Goal: Information Seeking & Learning: Find specific fact

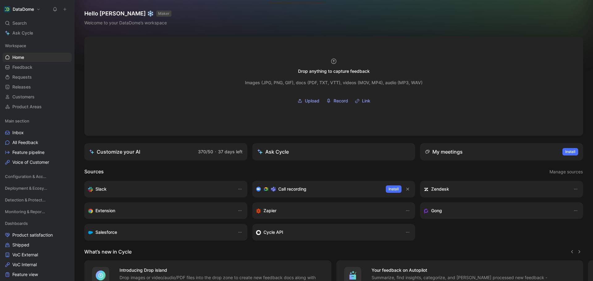
click at [66, 9] on use at bounding box center [65, 9] width 3 height 3
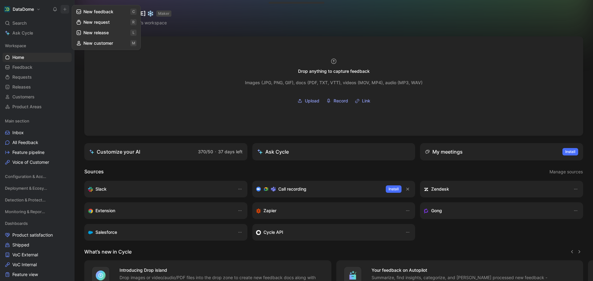
click at [91, 13] on button "New feedback c" at bounding box center [106, 11] width 66 height 11
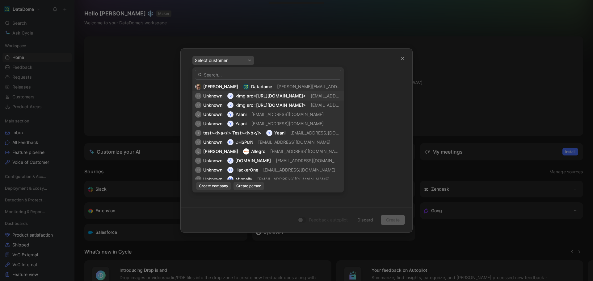
click at [280, 94] on span "<img src=[URL][DOMAIN_NAME]>" at bounding box center [270, 95] width 70 height 5
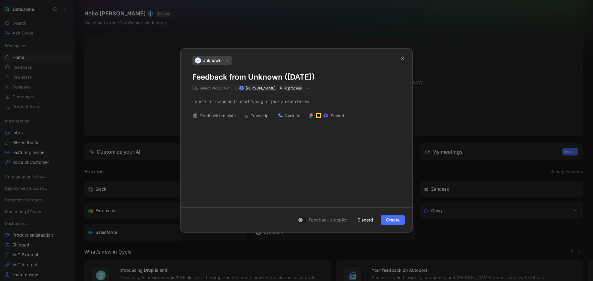
click at [291, 153] on div "Feedback template Transcript Cycle AI Embed" at bounding box center [297, 146] width 232 height 111
click at [270, 146] on div "Feedback template Transcript Cycle AI Embed" at bounding box center [297, 146] width 232 height 111
click at [268, 145] on div "Feedback template Transcript Cycle AI Embed" at bounding box center [297, 146] width 232 height 111
click at [251, 101] on div at bounding box center [296, 101] width 208 height 6
click at [258, 127] on div "hgjghj" at bounding box center [297, 146] width 232 height 111
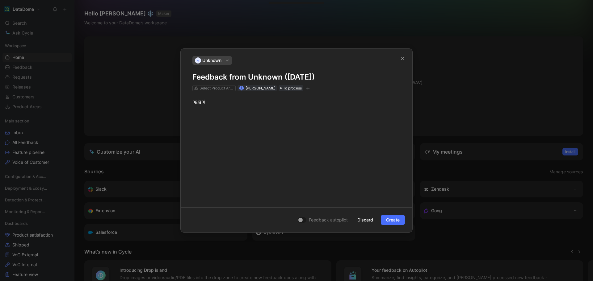
click at [273, 141] on div "hgjghj" at bounding box center [297, 146] width 232 height 111
click at [231, 102] on div "hgjghj" at bounding box center [296, 101] width 208 height 6
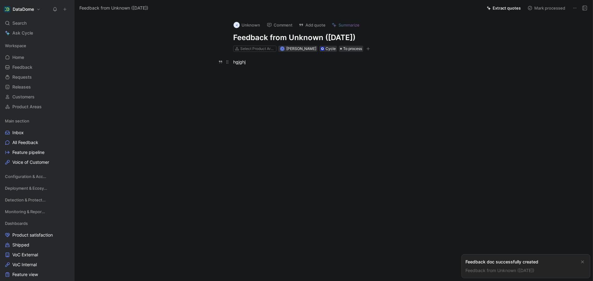
click at [244, 61] on div "hgjghj" at bounding box center [340, 62] width 214 height 6
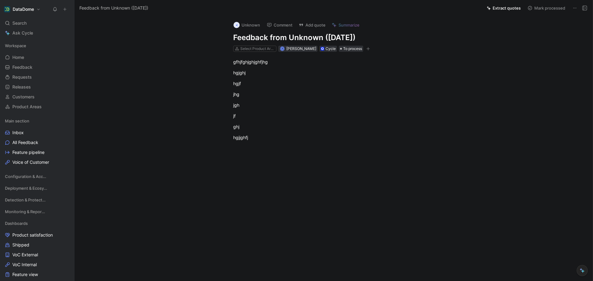
click at [573, 8] on icon at bounding box center [575, 8] width 5 height 5
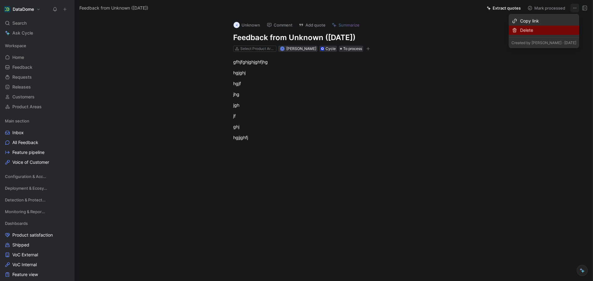
click at [550, 31] on div "Delete" at bounding box center [548, 30] width 56 height 7
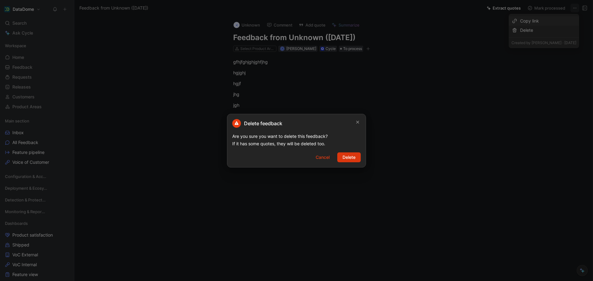
click at [353, 158] on span "Delete" at bounding box center [349, 157] width 13 height 7
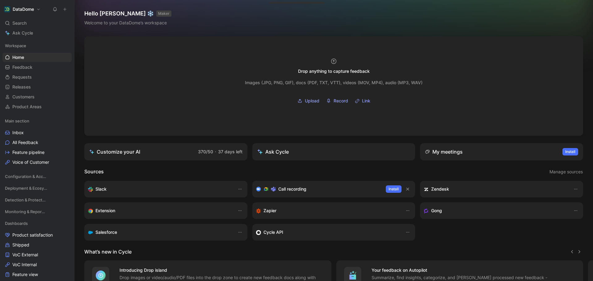
click at [65, 10] on icon at bounding box center [65, 9] width 4 height 4
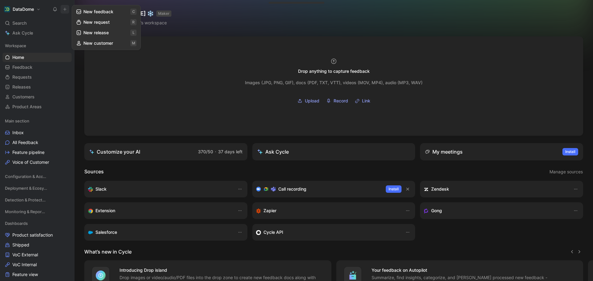
click at [315, 31] on div "Hello [PERSON_NAME] ❄️ MAKER Welcome to your DataDome’s workspace" at bounding box center [333, 18] width 519 height 36
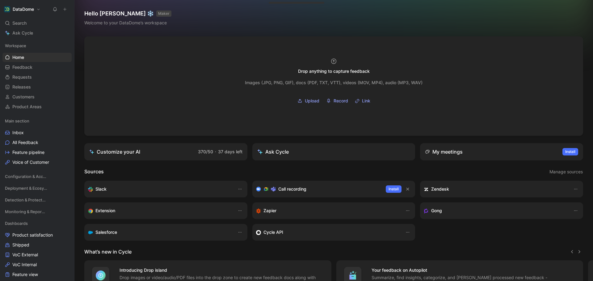
click at [67, 11] on icon at bounding box center [65, 9] width 4 height 4
click at [245, 10] on div "Hello [PERSON_NAME] ❄️ MAKER Welcome to your DataDome’s workspace" at bounding box center [333, 18] width 519 height 36
click at [329, 13] on div "Hello [PERSON_NAME] ❄️ MAKER Welcome to your DataDome’s workspace" at bounding box center [333, 18] width 519 height 36
click at [32, 66] on span "Feedback" at bounding box center [22, 67] width 20 height 6
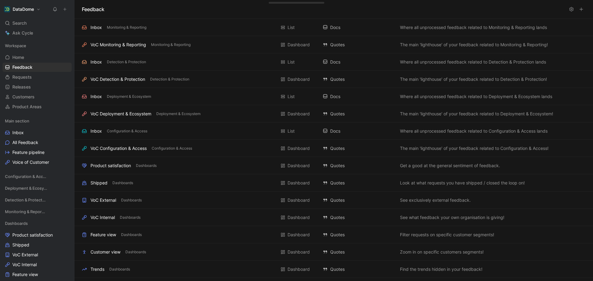
click at [571, 10] on icon at bounding box center [571, 9] width 5 height 5
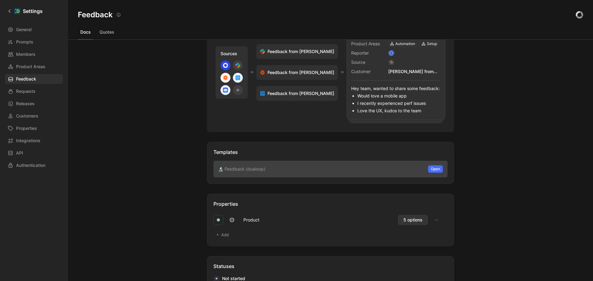
scroll to position [124, 0]
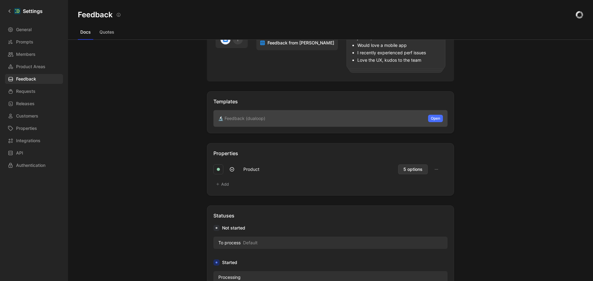
click at [265, 165] on span "Product" at bounding box center [316, 170] width 161 height 10
click at [260, 168] on span "Product" at bounding box center [316, 170] width 161 height 10
click at [404, 173] on span "5 options" at bounding box center [413, 169] width 19 height 7
click at [135, 125] on div "Docs Docs are your raw feedback coming from your sources or captured in-app. Th…" at bounding box center [330, 161] width 525 height 242
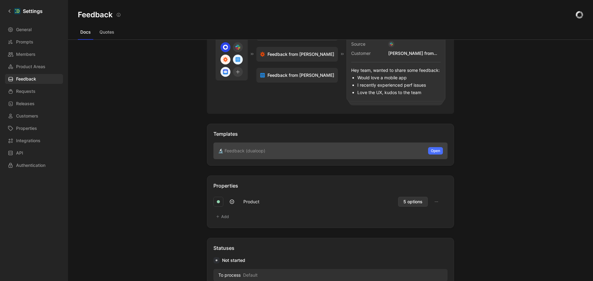
scroll to position [93, 0]
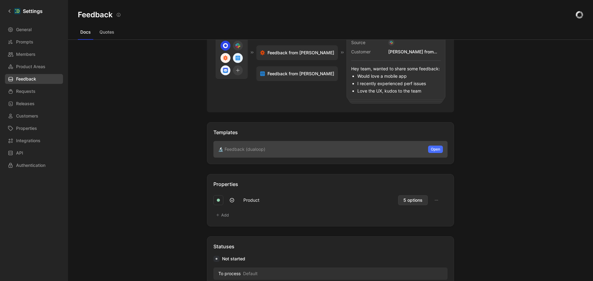
click at [18, 82] on span "Feedback" at bounding box center [26, 78] width 20 height 7
click at [25, 92] on span "Requests" at bounding box center [25, 91] width 19 height 7
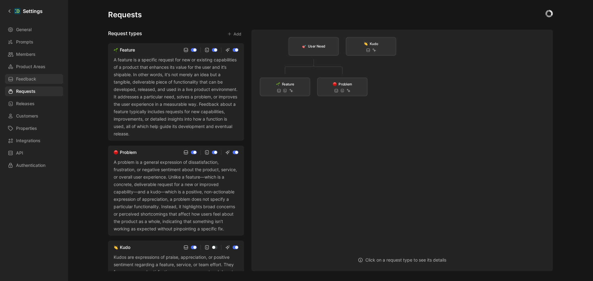
click at [26, 80] on span "Feedback" at bounding box center [26, 78] width 20 height 7
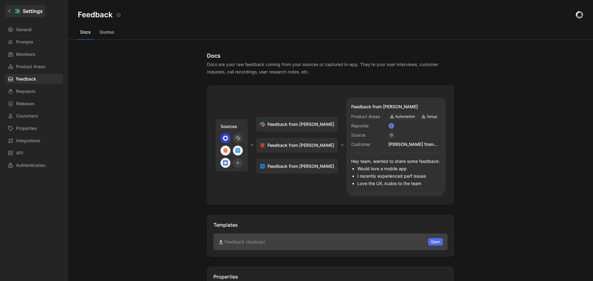
click at [7, 11] on link "Settings" at bounding box center [25, 11] width 40 height 12
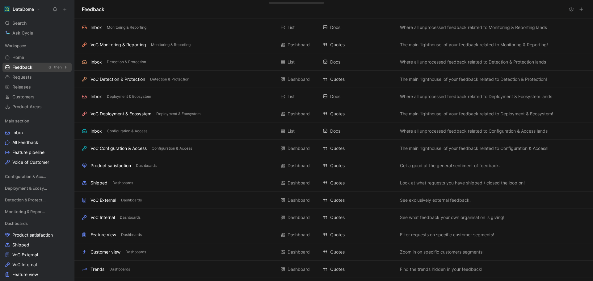
click at [19, 64] on link "Feedback G then F" at bounding box center [36, 67] width 69 height 9
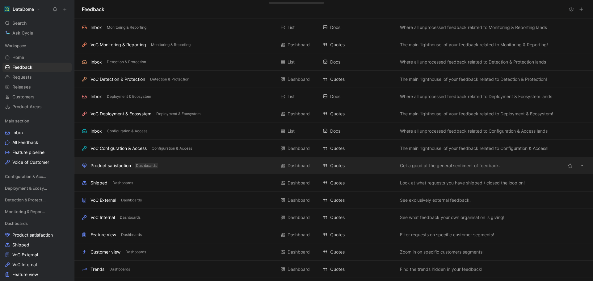
scroll to position [82, 0]
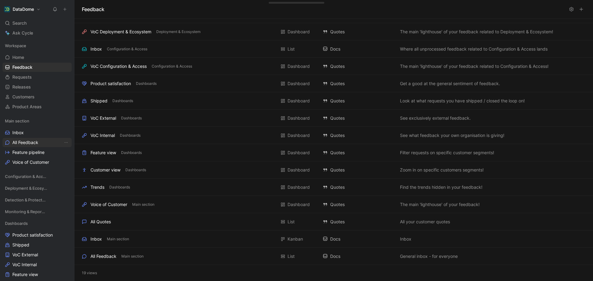
click at [24, 142] on span "All Feedback" at bounding box center [25, 143] width 26 height 6
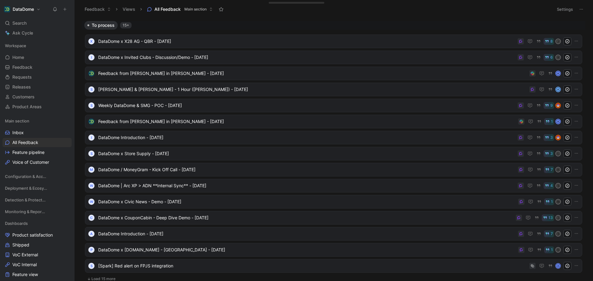
click at [127, 26] on div "15+" at bounding box center [125, 25] width 11 height 6
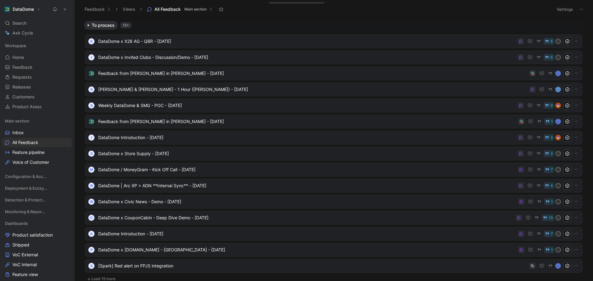
click at [565, 12] on button "Settings" at bounding box center [565, 9] width 22 height 9
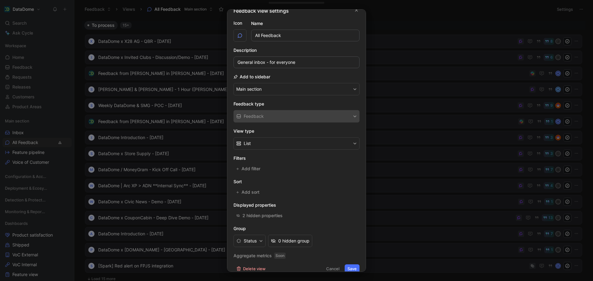
scroll to position [16, 0]
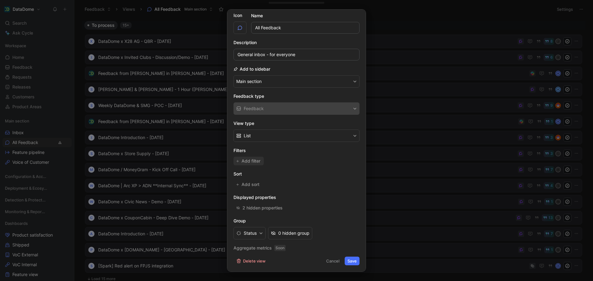
click at [239, 161] on icon "button" at bounding box center [237, 161] width 3 height 3
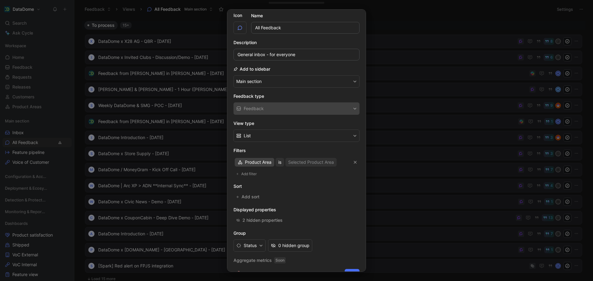
click at [262, 164] on span "Product Area" at bounding box center [258, 162] width 27 height 7
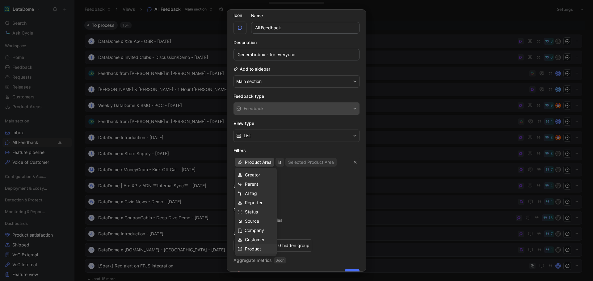
click at [260, 247] on span "Product" at bounding box center [253, 249] width 16 height 5
click at [318, 162] on div "Selected Product Area" at bounding box center [311, 162] width 46 height 7
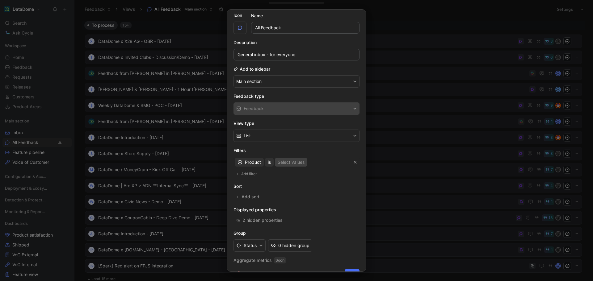
click at [290, 163] on div "Select values" at bounding box center [291, 162] width 27 height 7
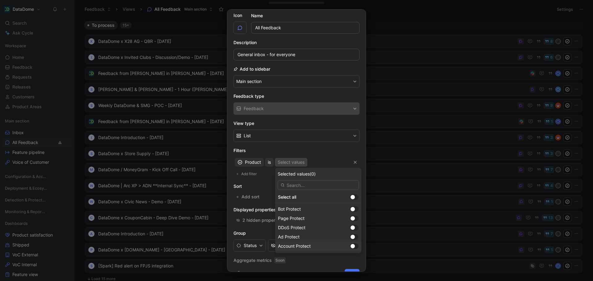
click at [310, 245] on span "Account Protect" at bounding box center [294, 246] width 33 height 5
click at [242, 266] on form "Icon Name All Feedback Description General inbox - for everyone Add to sidebar …" at bounding box center [297, 145] width 126 height 266
click at [237, 260] on h2 "Aggregate metrics Soon" at bounding box center [297, 260] width 126 height 7
click at [237, 268] on form "Icon Name All Feedback Description General inbox - for everyone Add to sidebar …" at bounding box center [297, 145] width 126 height 266
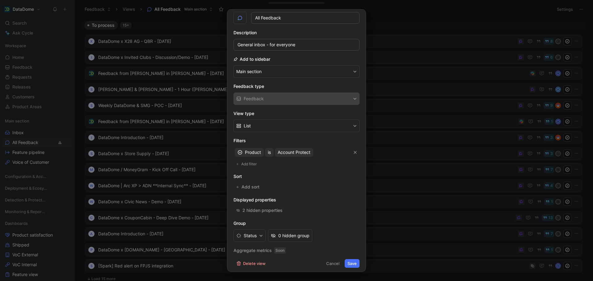
scroll to position [29, 0]
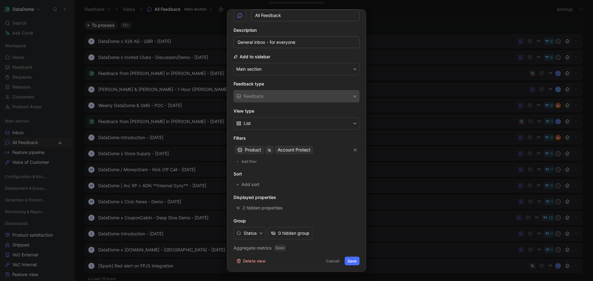
click at [348, 263] on button "Save" at bounding box center [352, 261] width 15 height 9
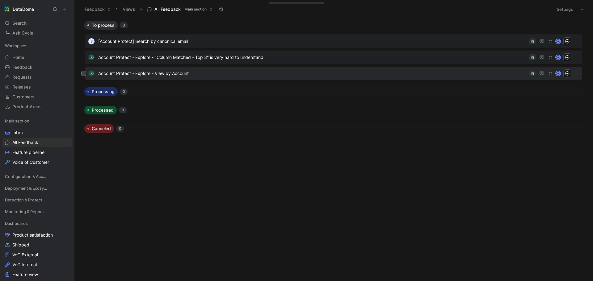
click at [205, 75] on span "Account Protect - Explore - View by Account" at bounding box center [312, 73] width 429 height 7
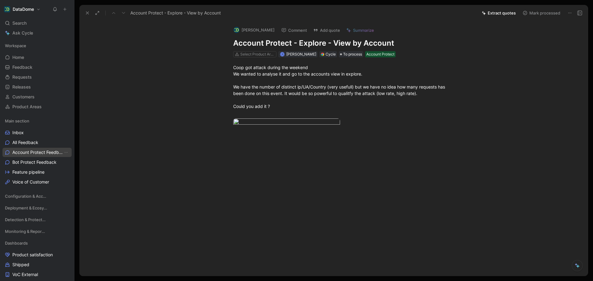
click at [33, 154] on span "Account Protect Feedback" at bounding box center [37, 153] width 51 height 6
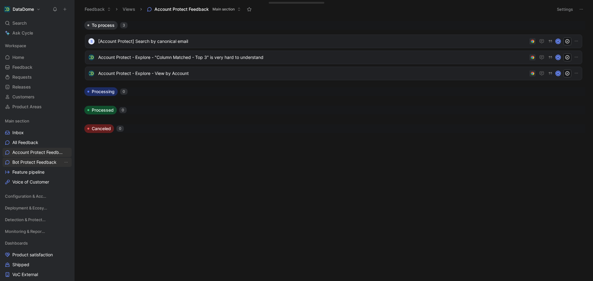
click at [30, 161] on span "Bot Protect Feedback" at bounding box center [34, 162] width 44 height 6
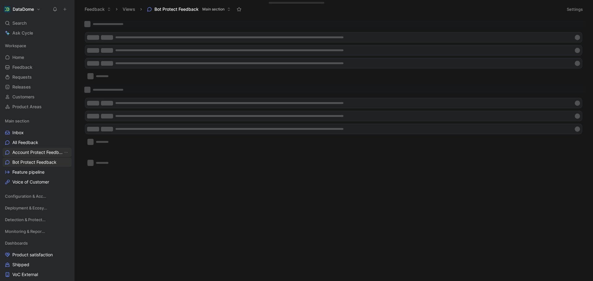
click at [36, 152] on span "Account Protect Feedback" at bounding box center [37, 153] width 51 height 6
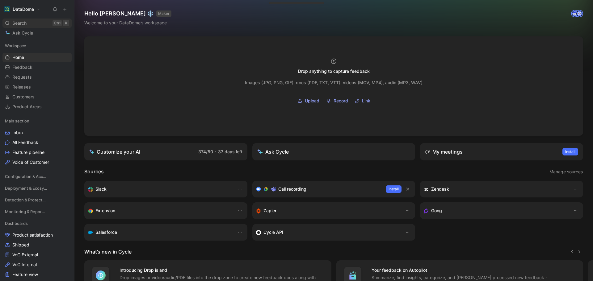
click at [25, 21] on span "Search" at bounding box center [19, 22] width 14 height 7
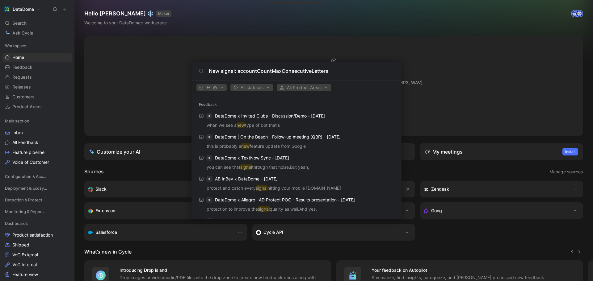
type input "New signal: accountCountMaxConsecutiveLetters"
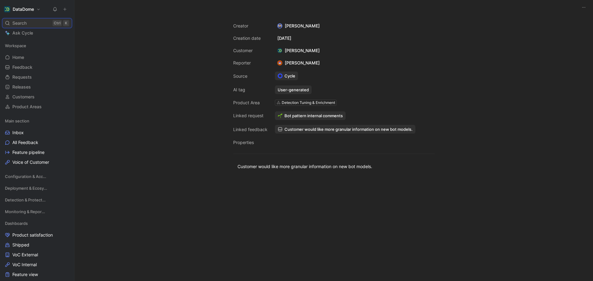
click at [31, 23] on div "Search Ctrl K" at bounding box center [36, 23] width 69 height 9
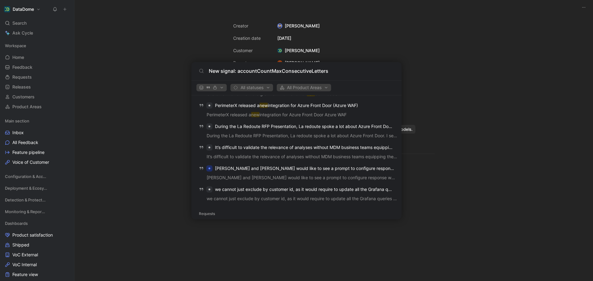
scroll to position [429, 0]
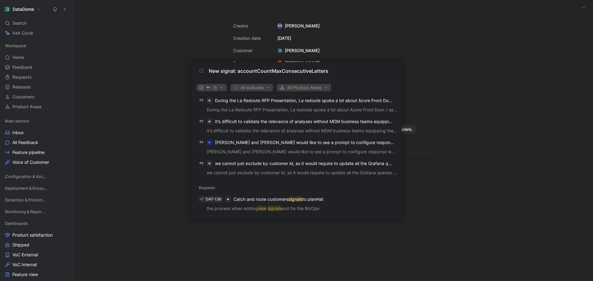
drag, startPoint x: 237, startPoint y: 72, endPoint x: 189, endPoint y: 71, distance: 47.6
click at [189, 71] on body "DataDome Search Ctrl K Ask Cycle Workspace Home G then H Feedback G then F Requ…" at bounding box center [296, 140] width 593 height 281
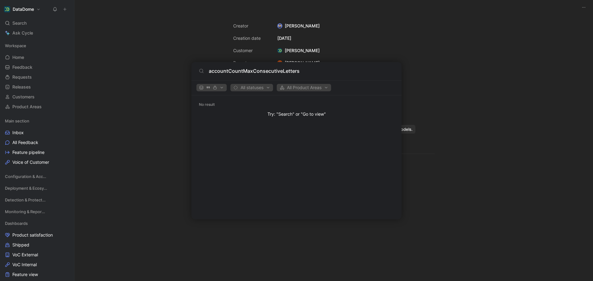
scroll to position [0, 0]
click at [276, 73] on input "accountCountMaxConsecutiveLetters" at bounding box center [301, 70] width 185 height 7
paste input "[Account Protect] Display DataDome session for better analysi"
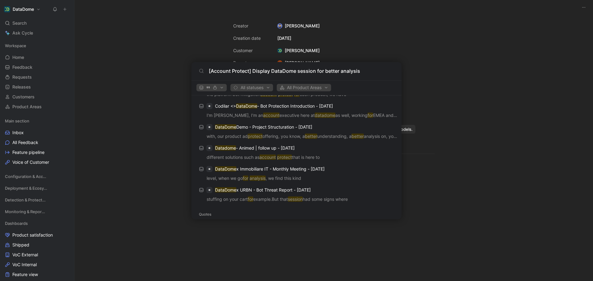
scroll to position [62, 0]
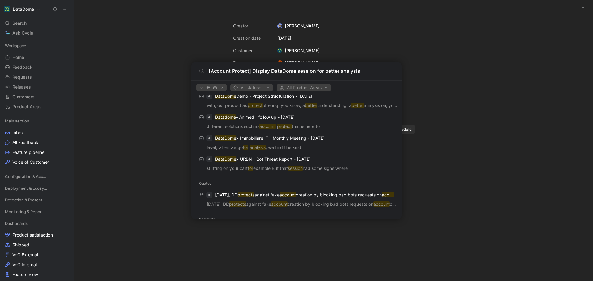
type input "[Account Protect] Display DataDome session for better analysis"
click at [34, 23] on body "DataDome Search Ctrl K Ask Cycle Workspace Home G then H Feedback G then F Requ…" at bounding box center [296, 140] width 593 height 281
click at [18, 23] on span "Search" at bounding box center [19, 22] width 14 height 7
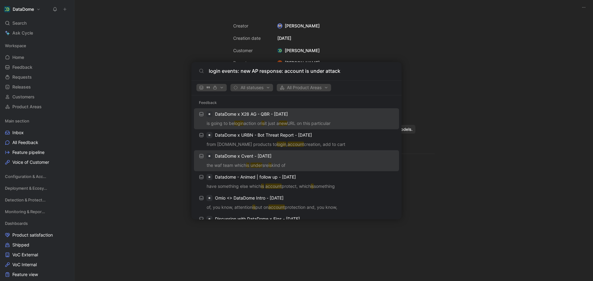
scroll to position [0, 0]
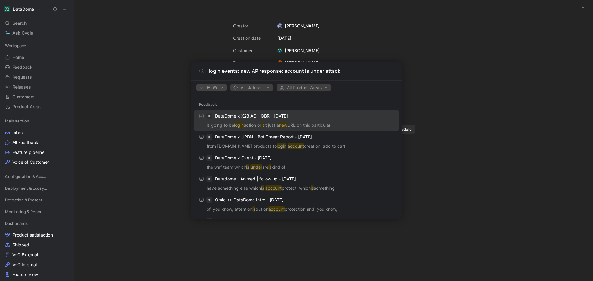
type input "login events: new AP response: account is under attack"
click at [217, 89] on icon "button" at bounding box center [215, 88] width 4 height 4
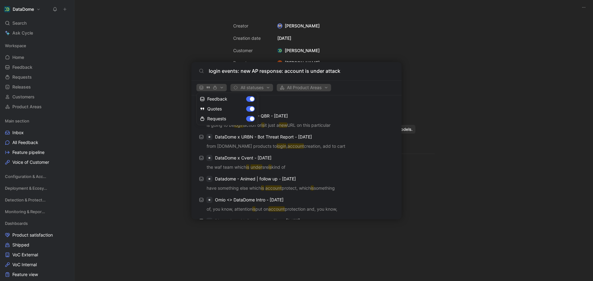
click at [219, 89] on div at bounding box center [296, 140] width 593 height 281
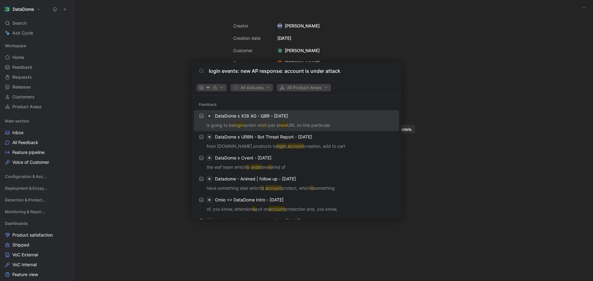
click at [351, 74] on input "login events: new AP response: account is under attack" at bounding box center [301, 70] width 185 height 7
